Goal: Information Seeking & Learning: Find specific page/section

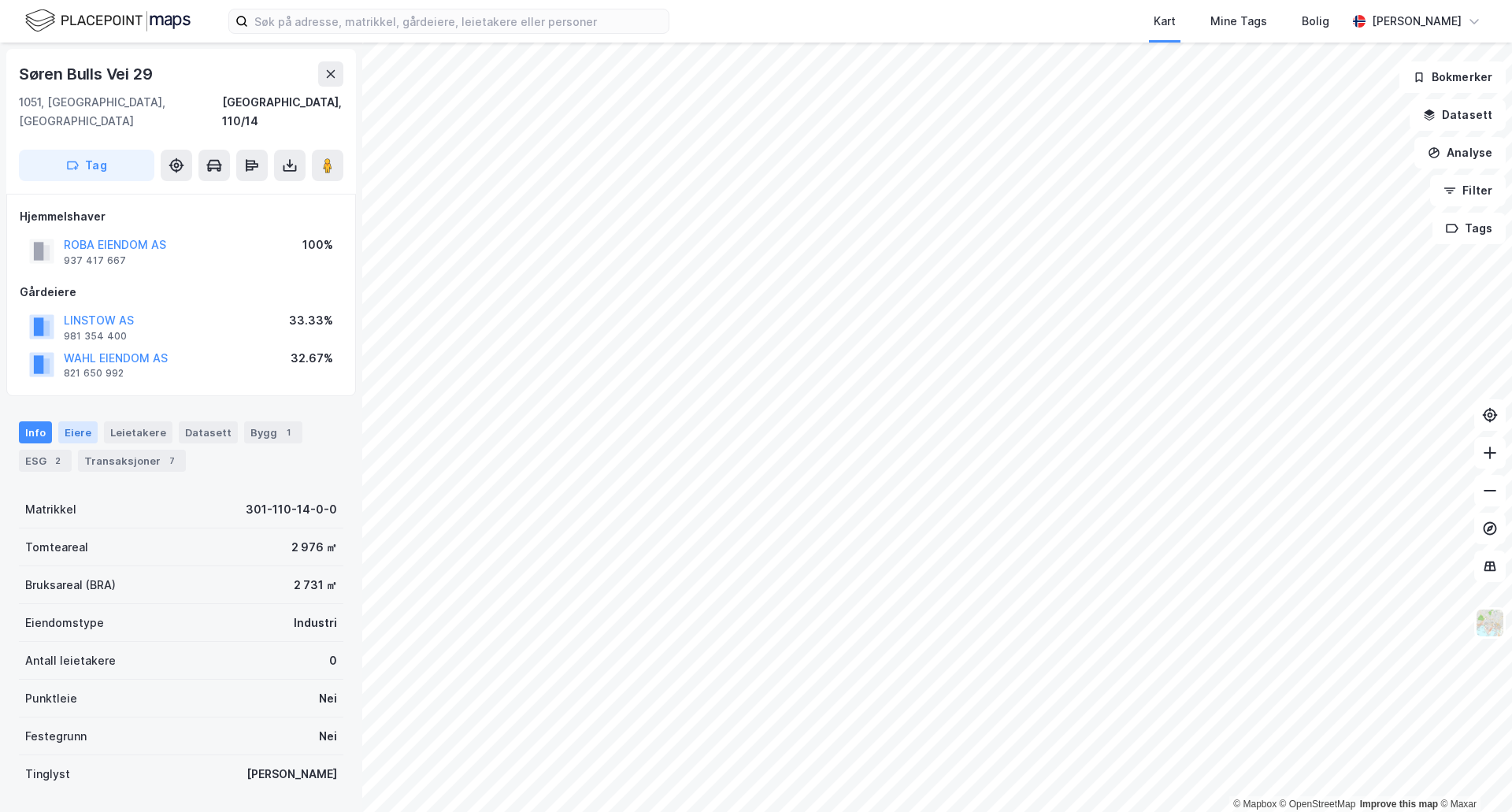
click at [73, 421] on div "Eiere" at bounding box center [78, 432] width 39 height 22
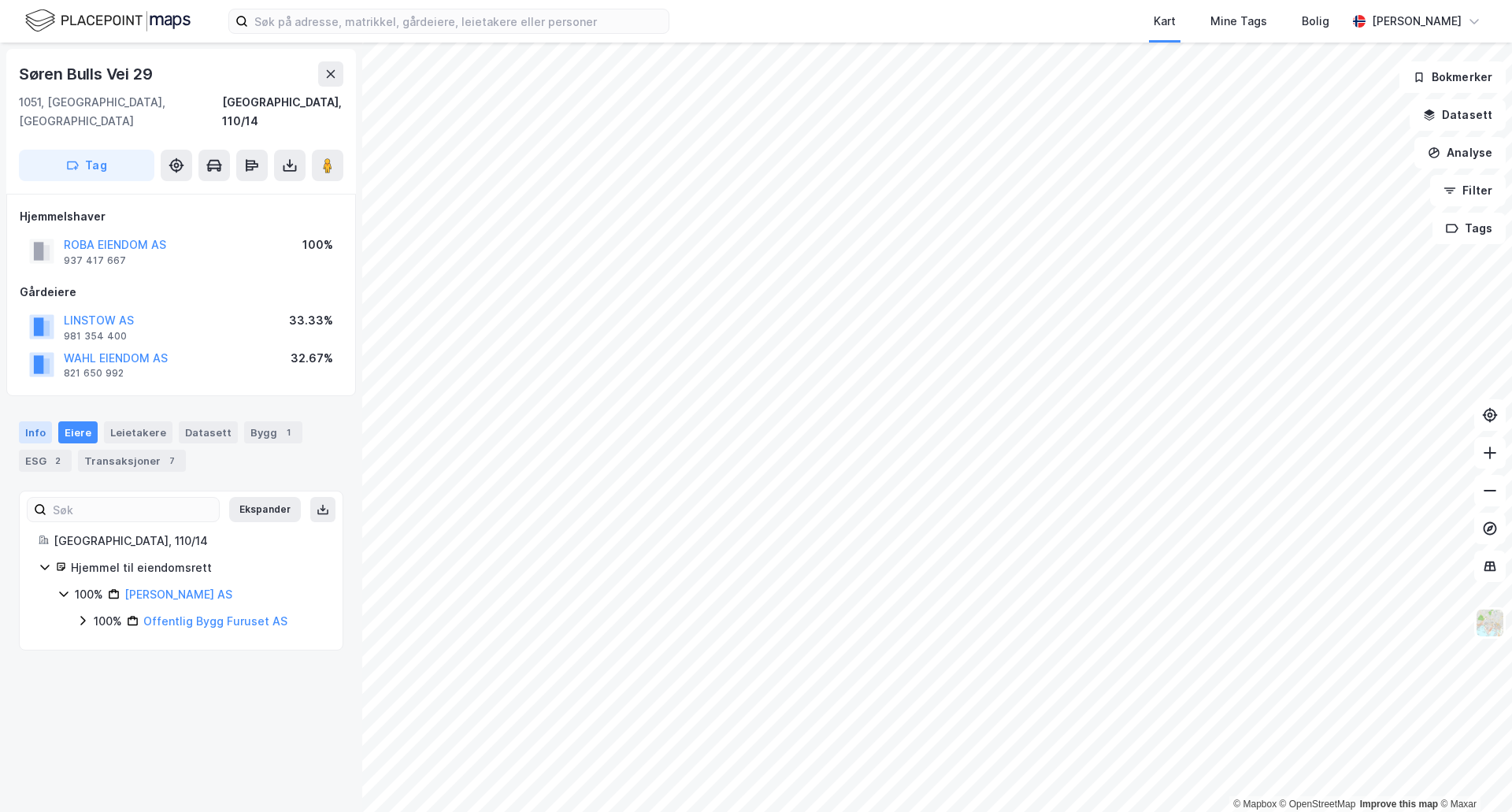
click at [33, 421] on div "Info" at bounding box center [35, 432] width 33 height 22
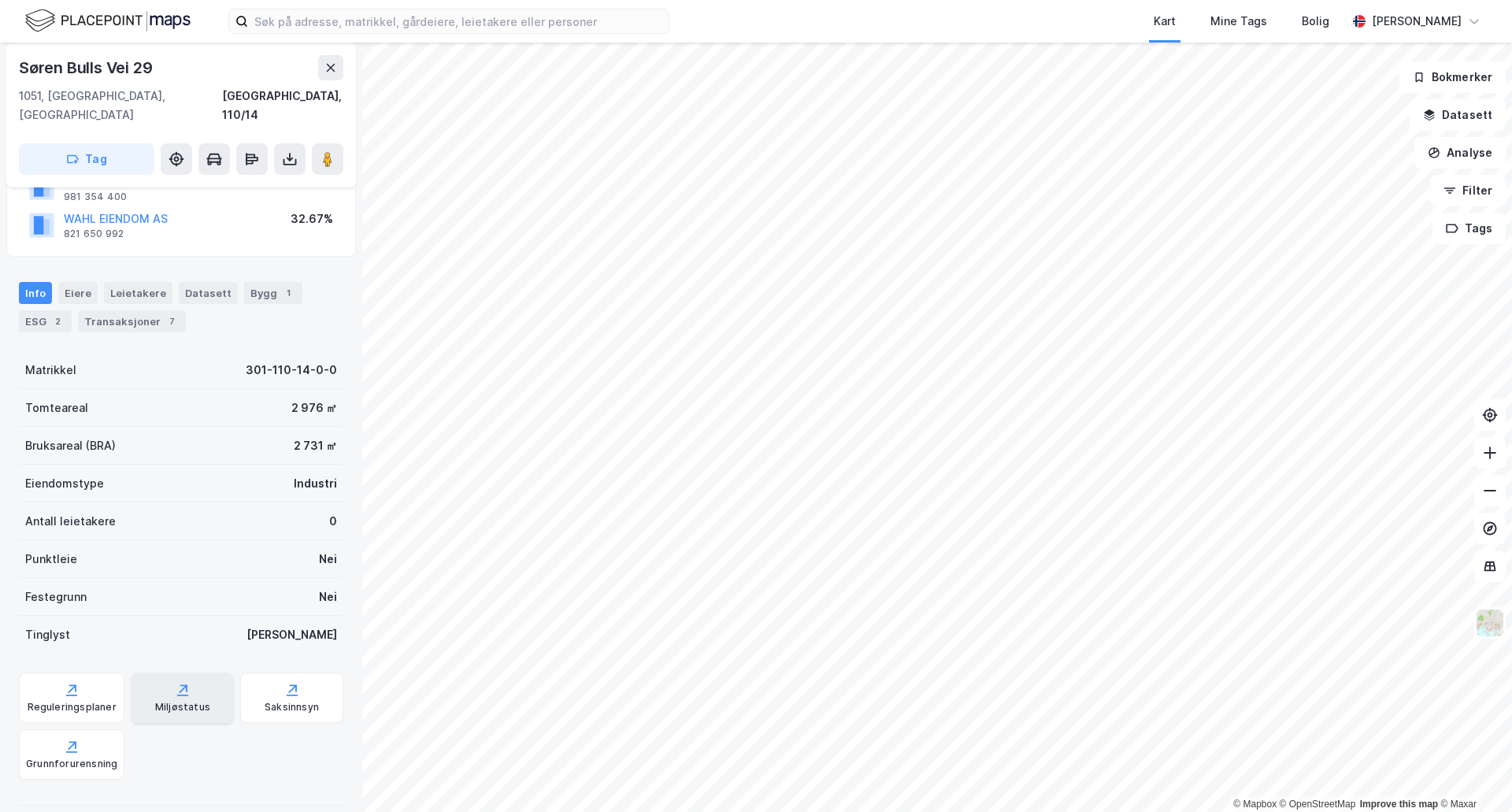
scroll to position [241, 0]
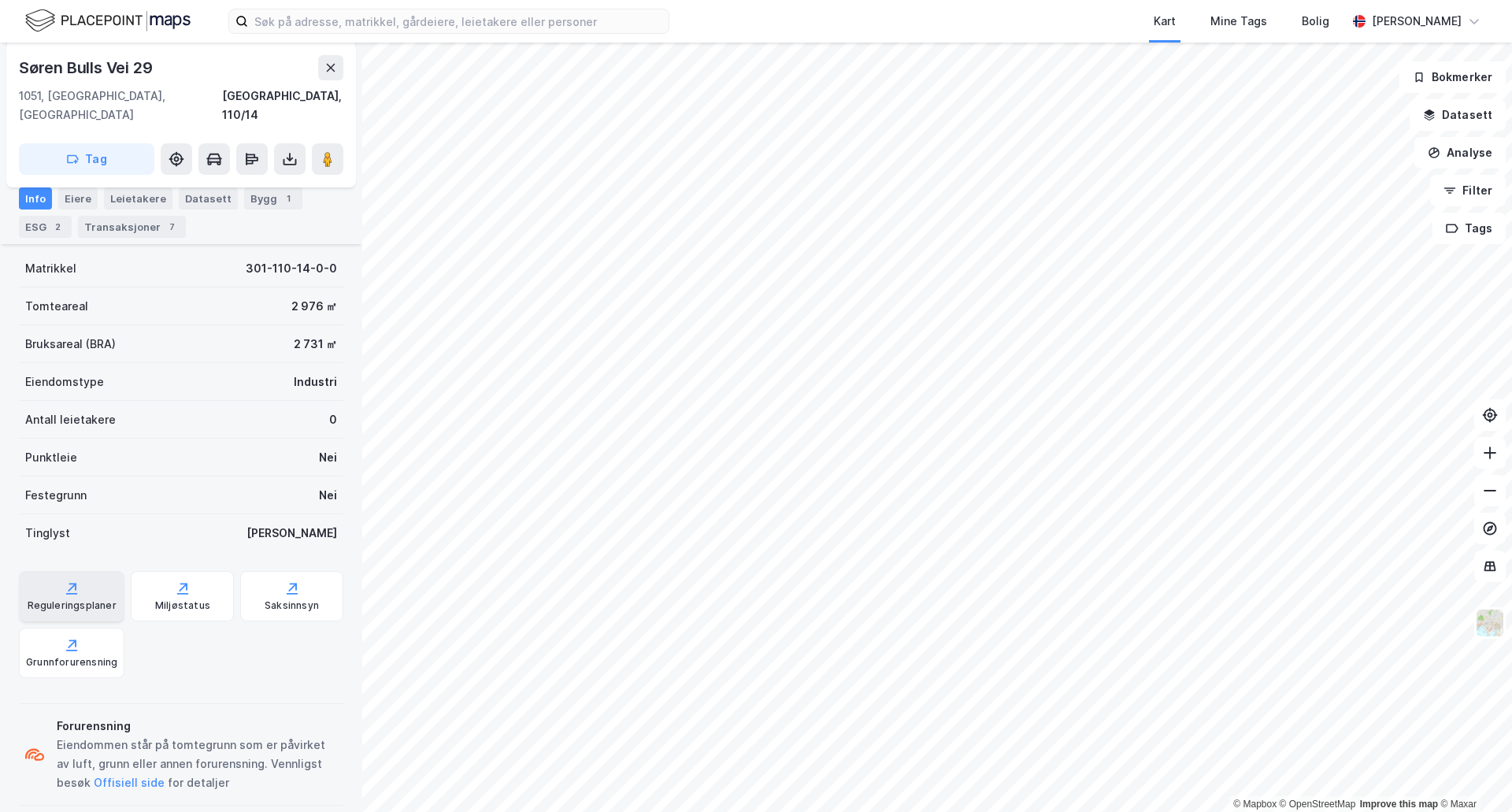
click at [65, 580] on icon at bounding box center [72, 588] width 15 height 15
